Goal: Information Seeking & Learning: Learn about a topic

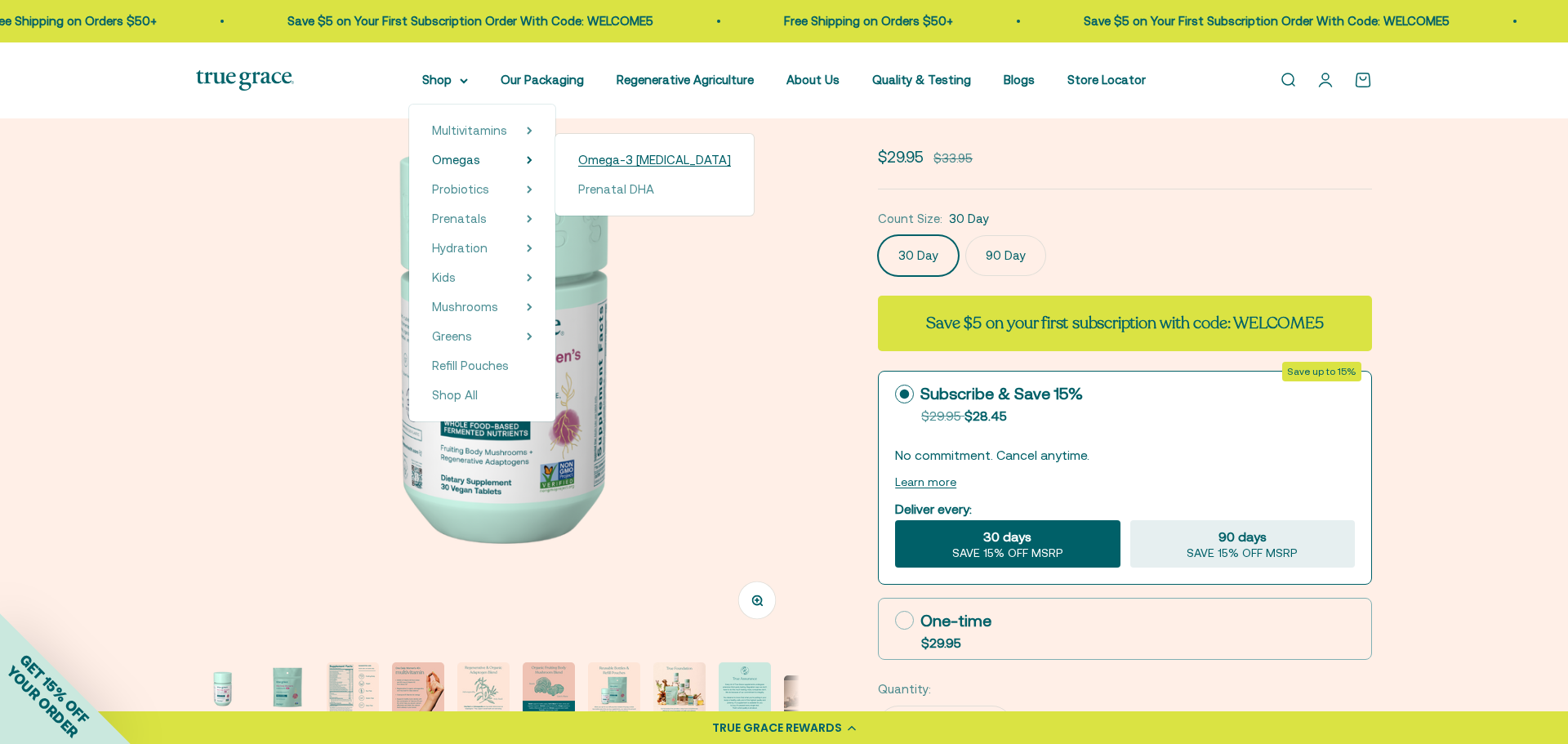
click at [635, 161] on span "Omega-3 [MEDICAL_DATA]" at bounding box center [655, 159] width 153 height 14
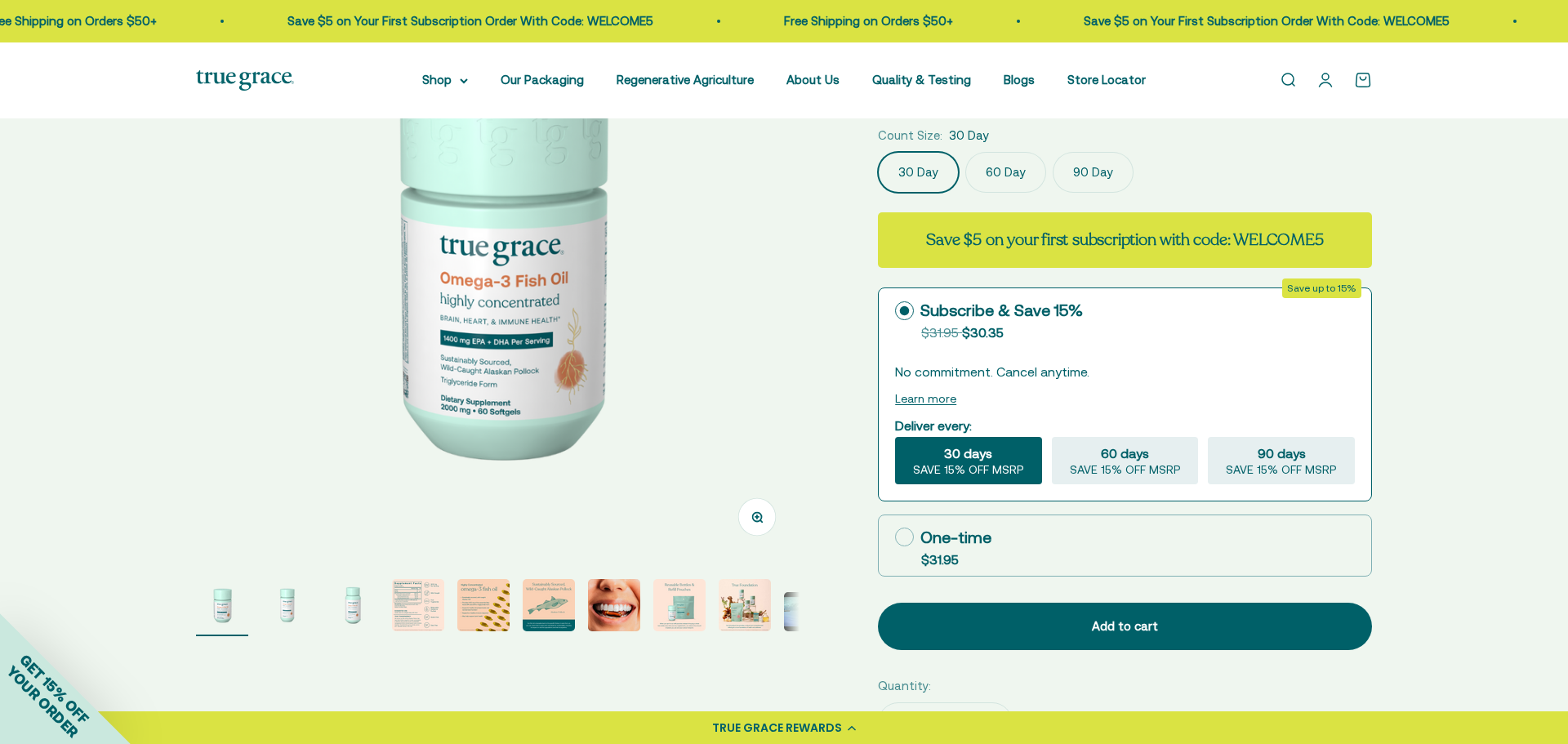
click at [285, 606] on img "Go to item 2" at bounding box center [286, 605] width 52 height 52
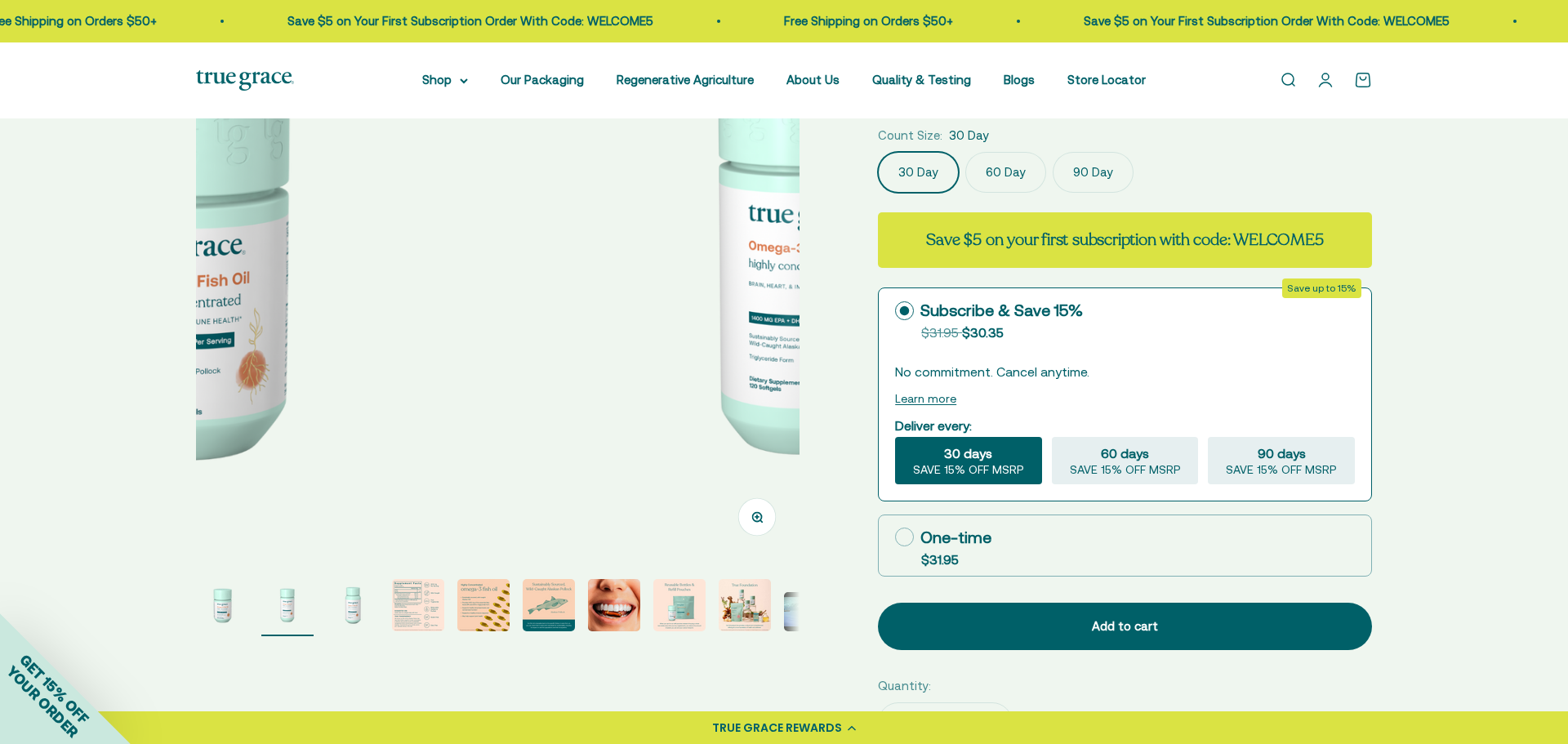
scroll to position [0, 623]
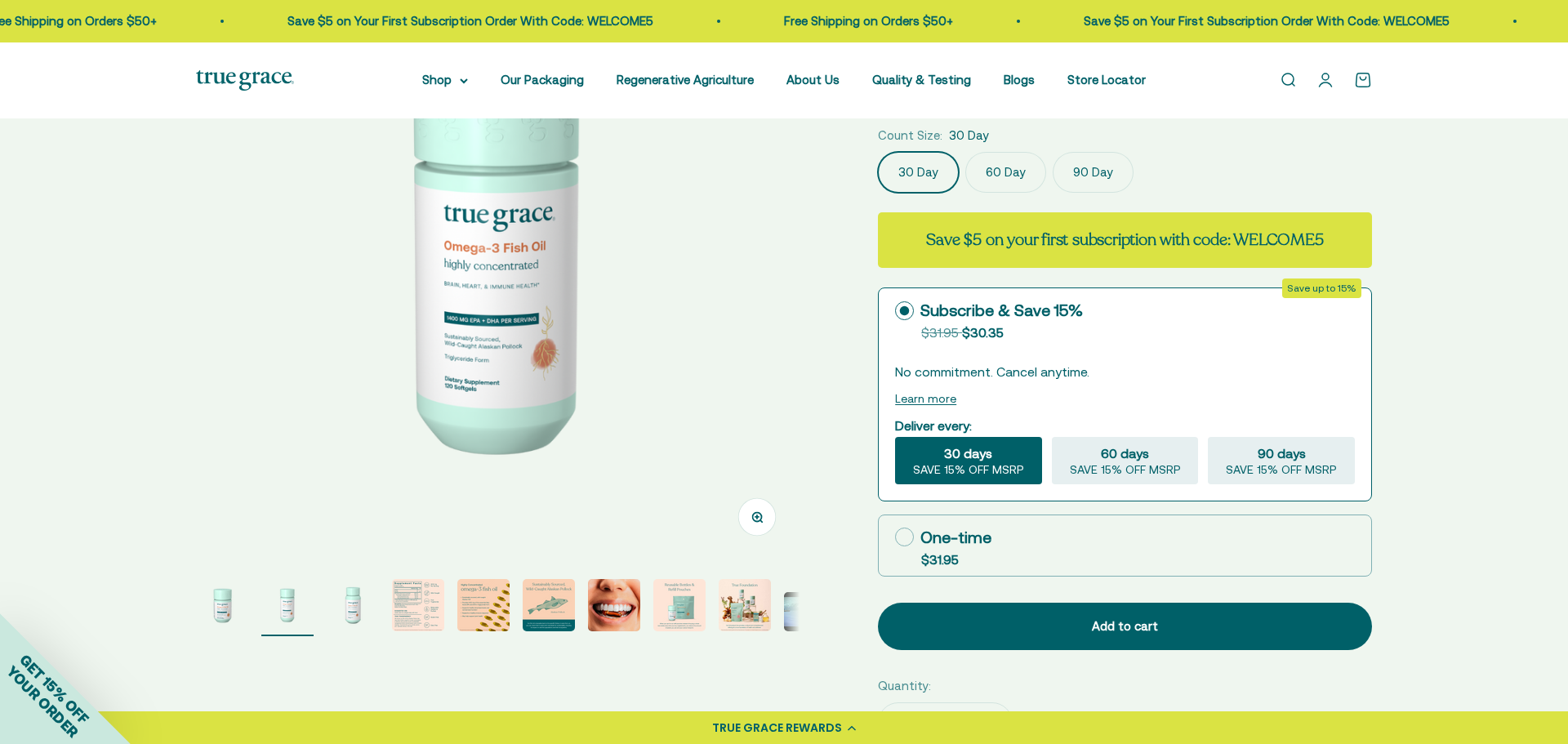
click at [347, 600] on img "Go to item 3" at bounding box center [352, 605] width 52 height 52
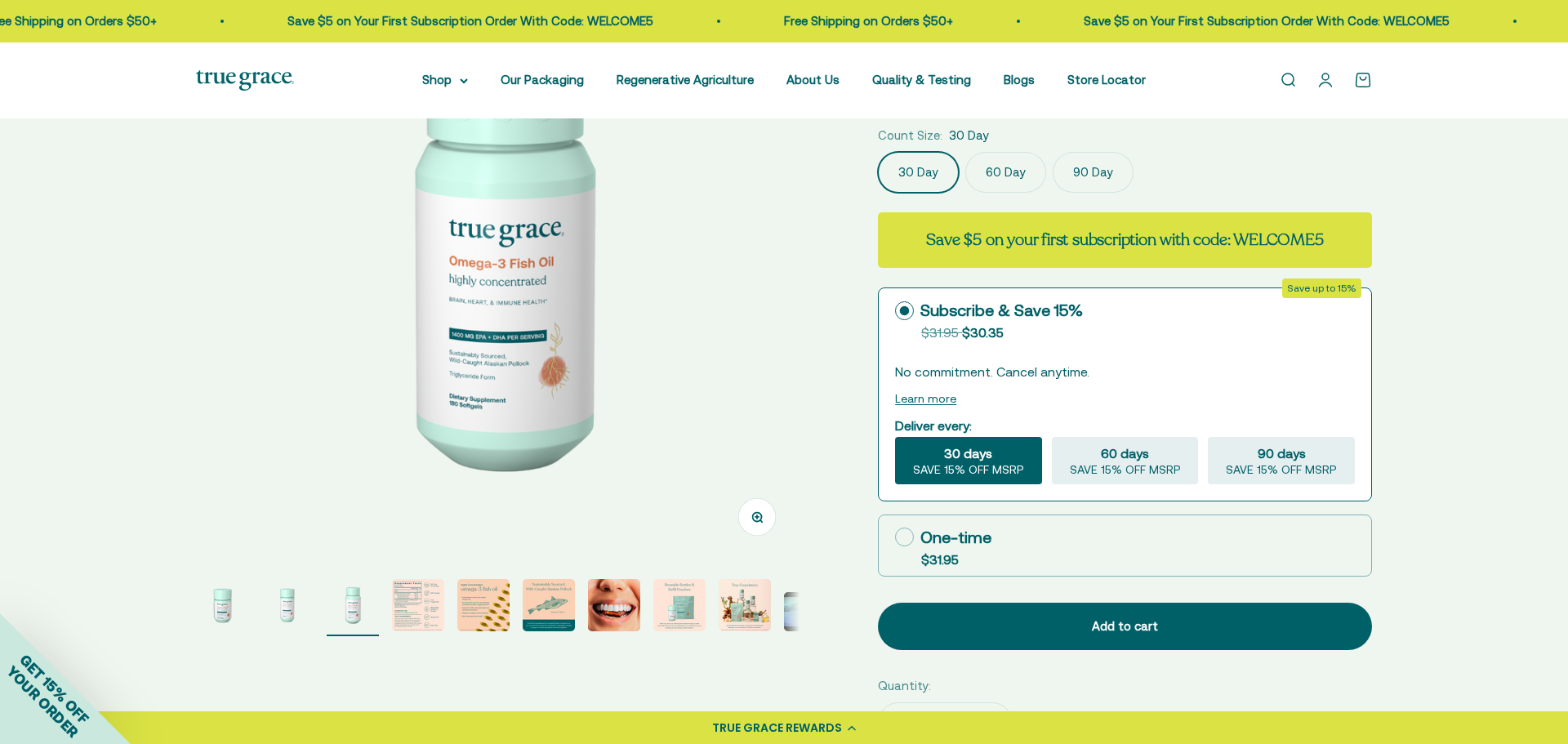
scroll to position [0, 1247]
click at [407, 599] on img "Go to item 4" at bounding box center [417, 605] width 52 height 52
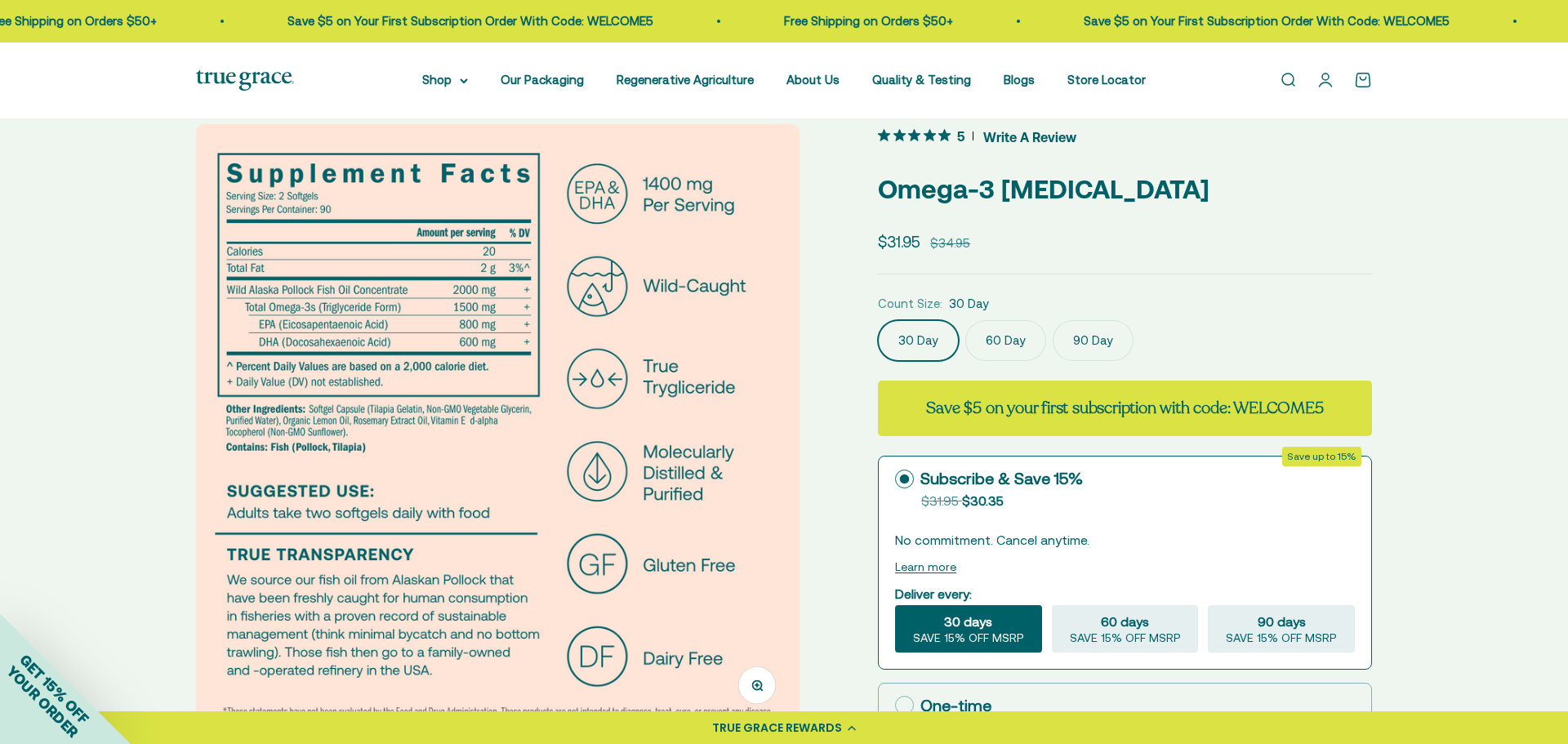
scroll to position [45, 0]
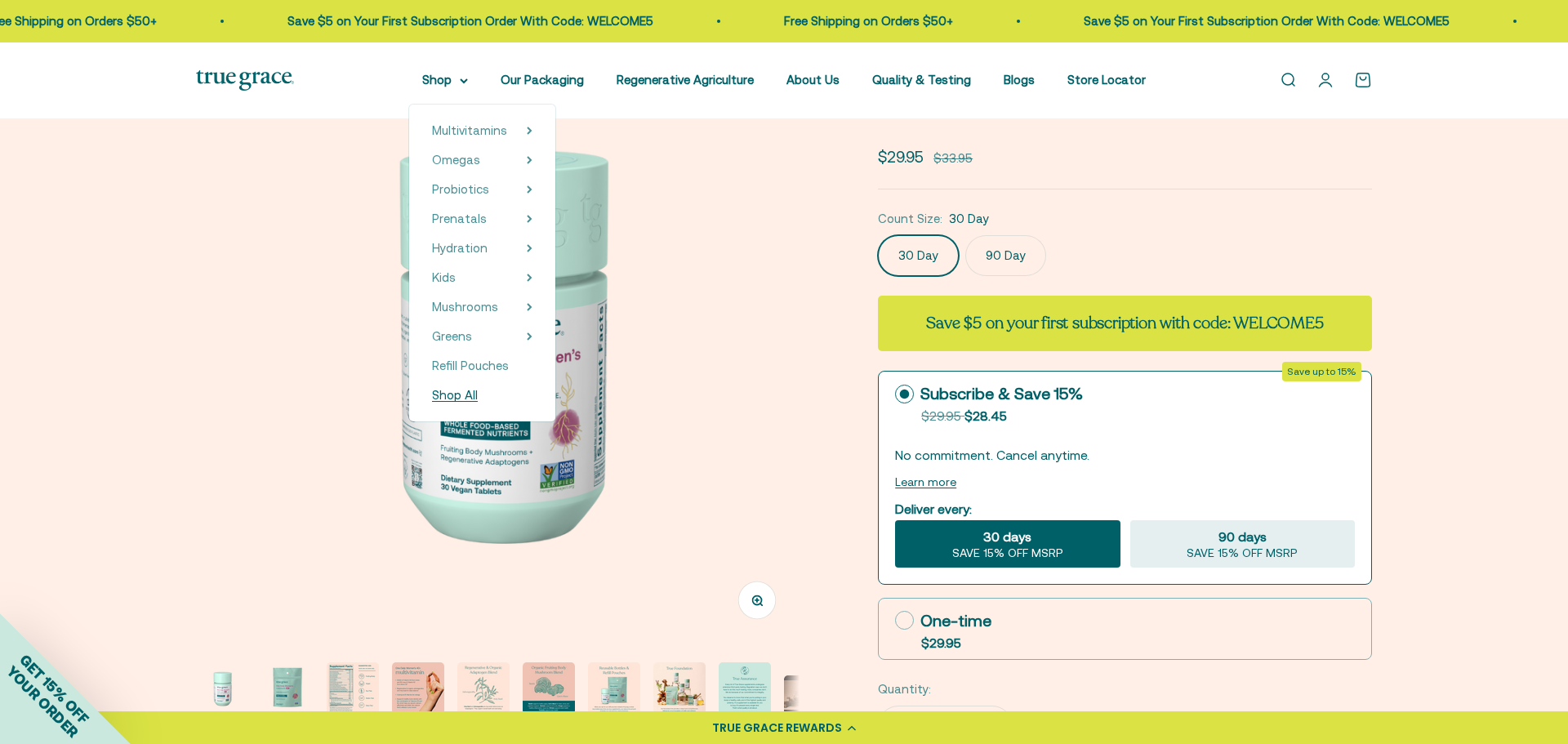
click at [453, 397] on span "Shop All" at bounding box center [455, 395] width 45 height 14
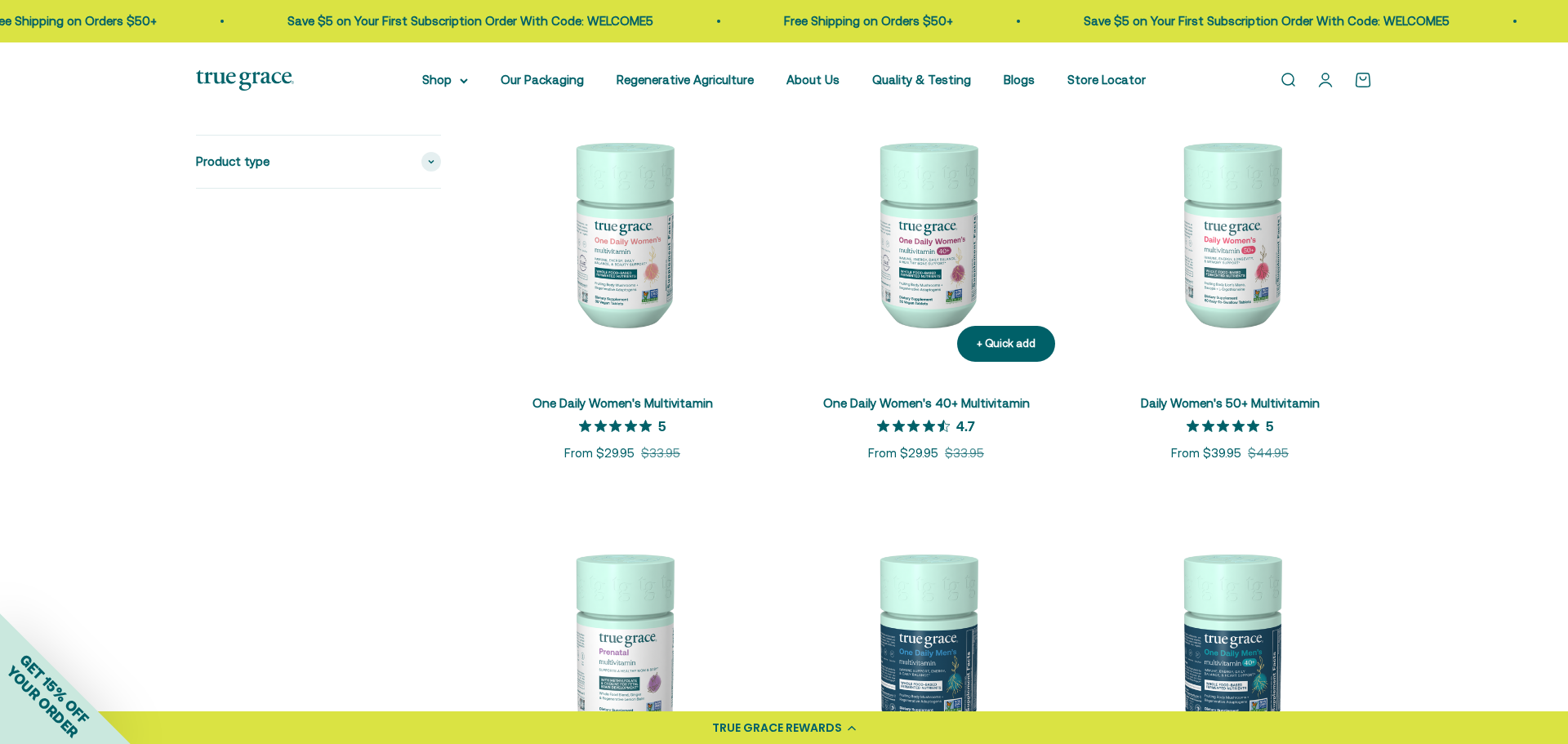
scroll to position [365, 0]
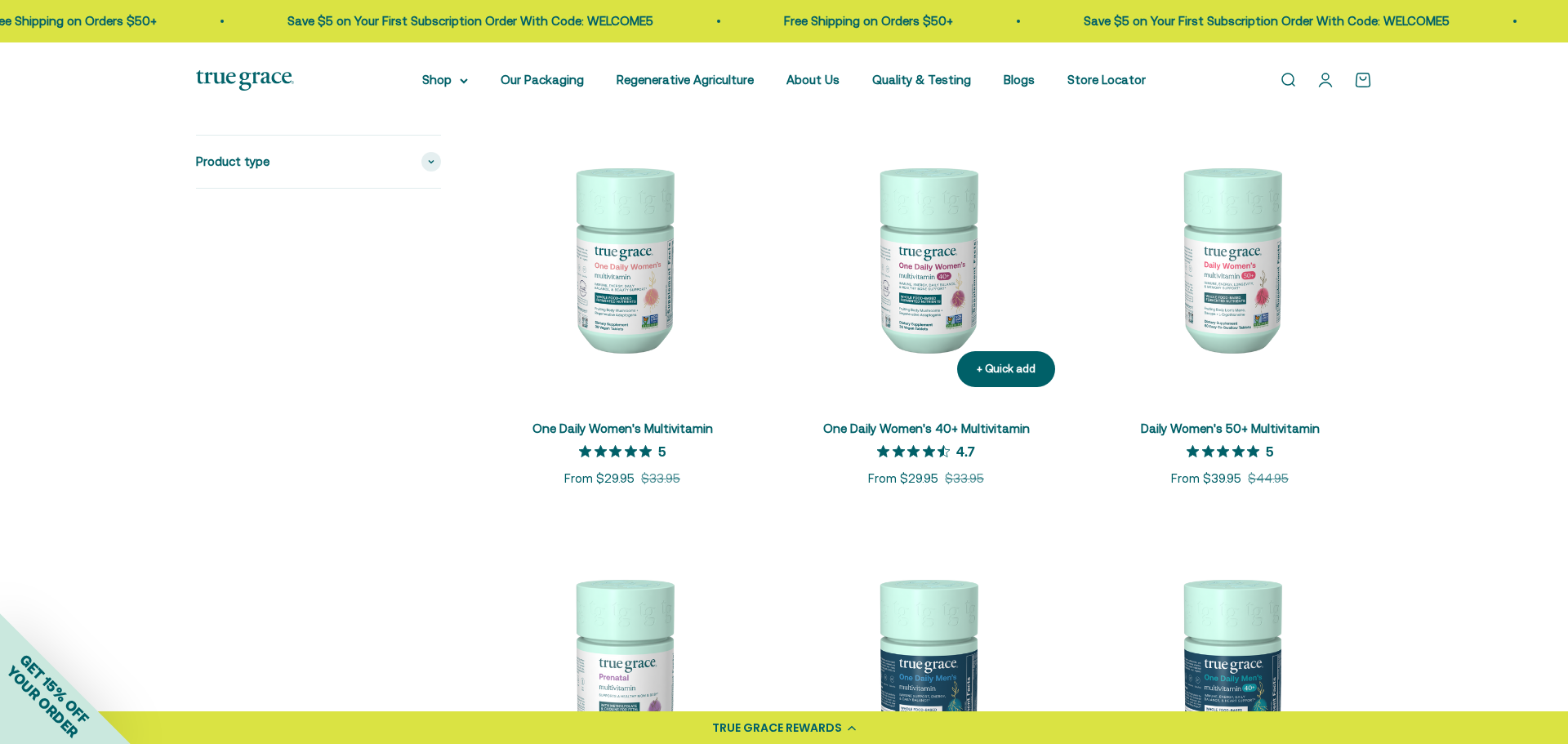
click at [943, 261] on img at bounding box center [926, 258] width 285 height 285
